Goal: Find specific page/section: Find specific page/section

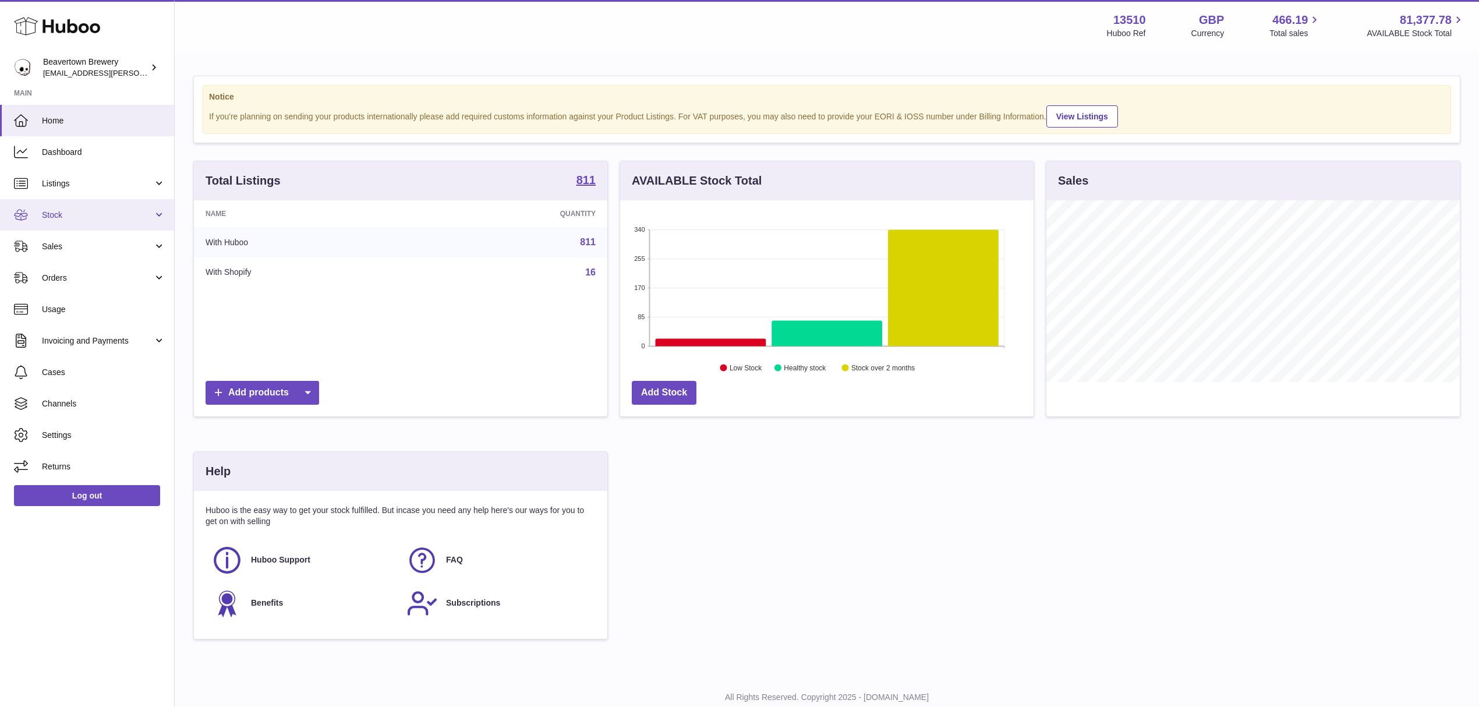
scroll to position [182, 413]
drag, startPoint x: 56, startPoint y: 246, endPoint x: 61, endPoint y: 257, distance: 12.8
click at [56, 246] on span "Sales" at bounding box center [97, 246] width 111 height 11
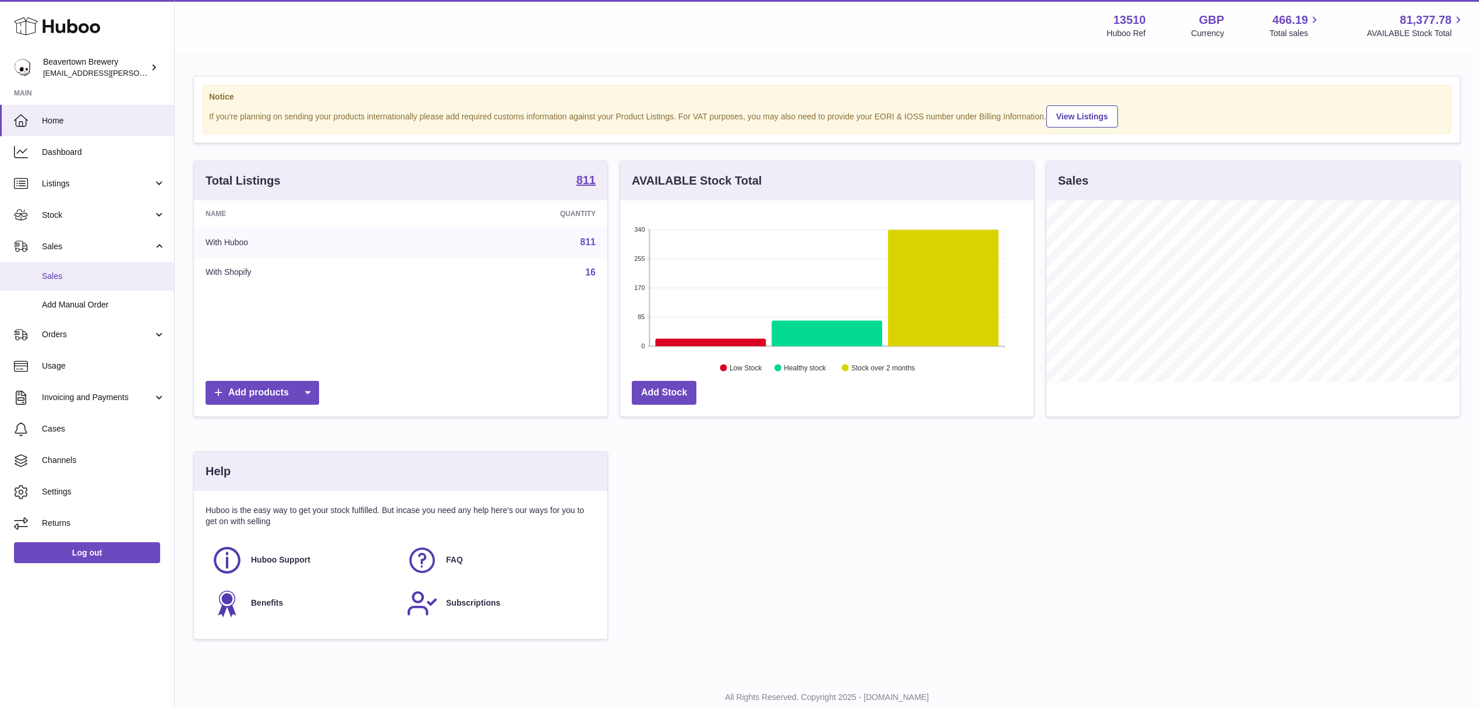
click at [62, 276] on span "Sales" at bounding box center [103, 276] width 123 height 11
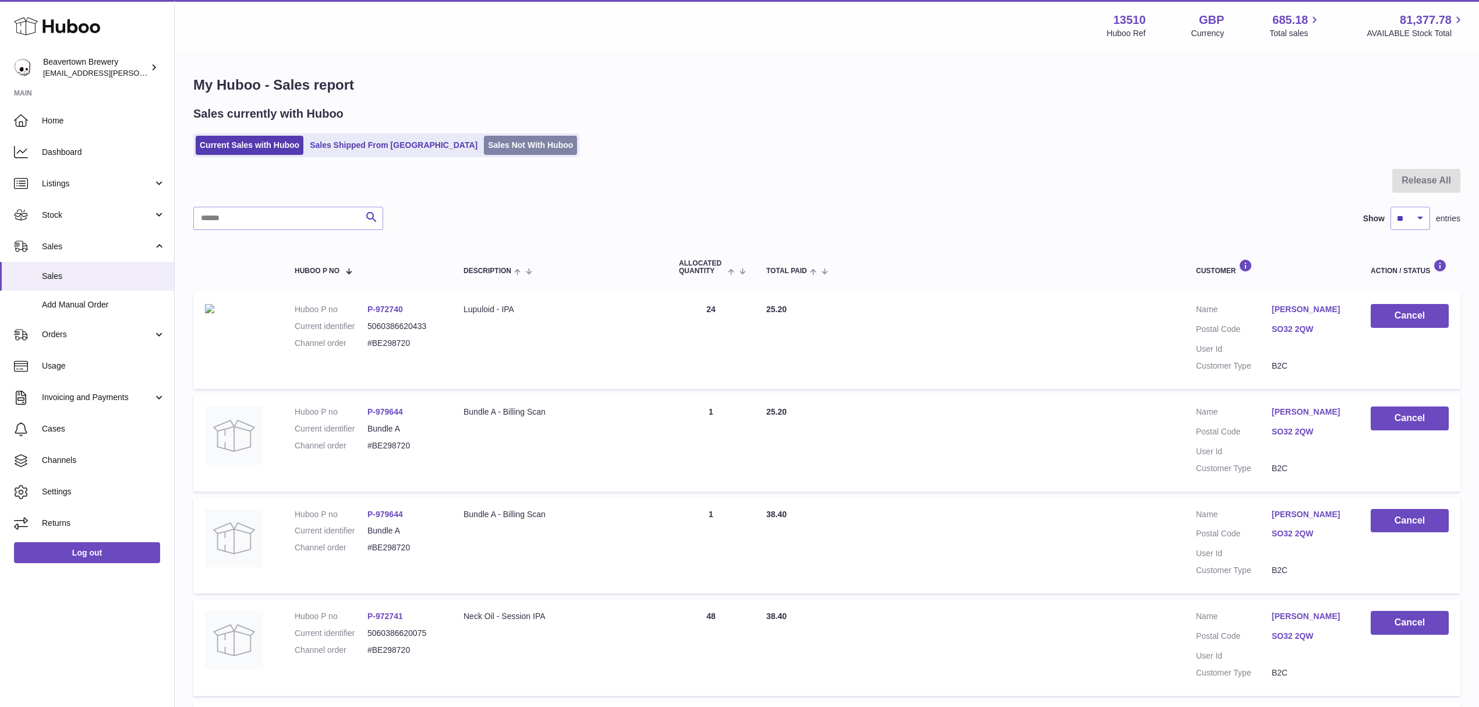
click at [487, 154] on link "Sales Not With Huboo" at bounding box center [530, 145] width 93 height 19
